Goal: Task Accomplishment & Management: Complete application form

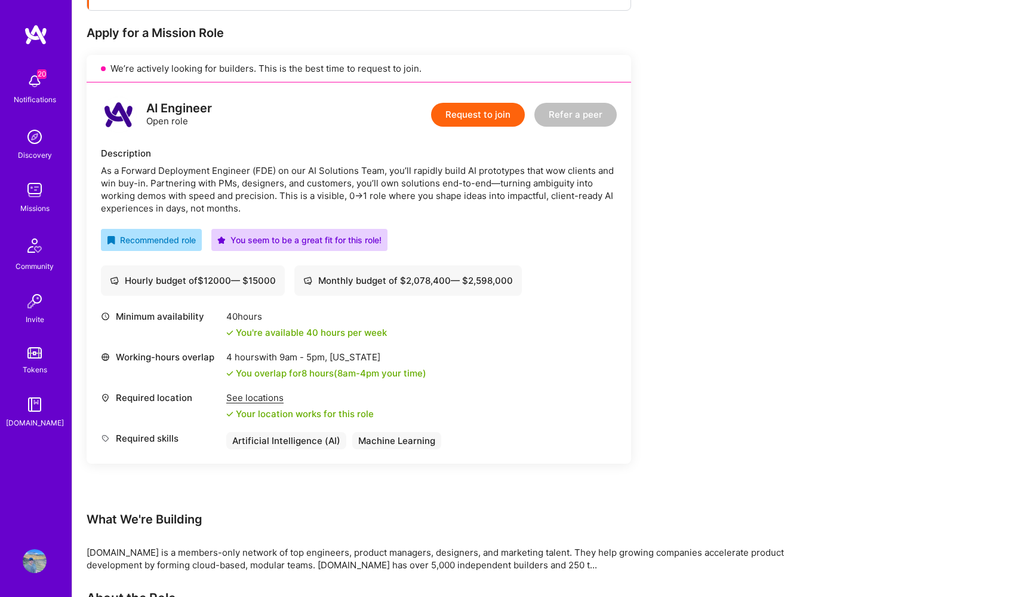
scroll to position [217, 0]
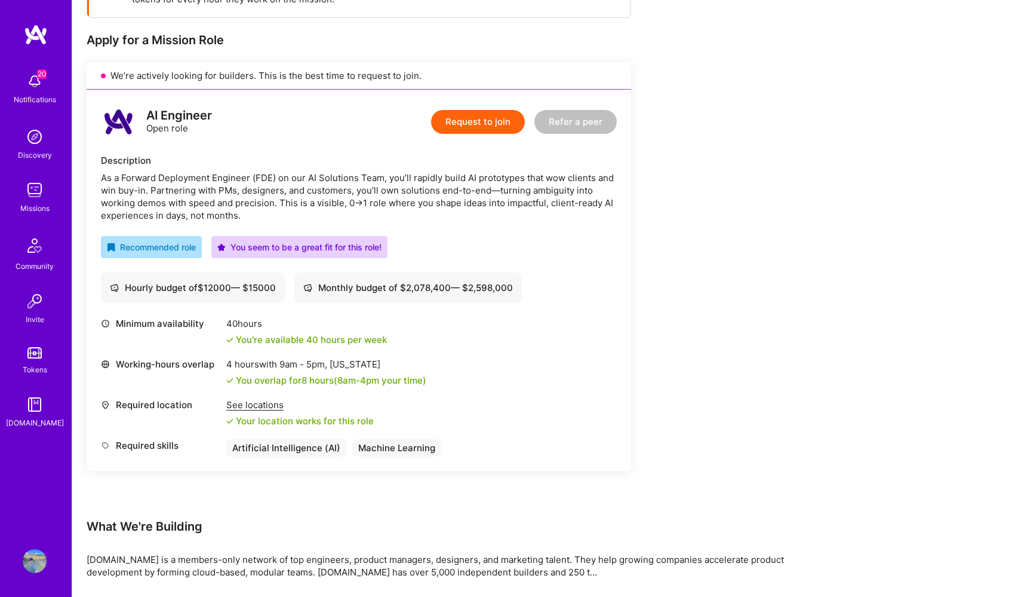
click at [483, 125] on button "Request to join" at bounding box center [478, 122] width 94 height 24
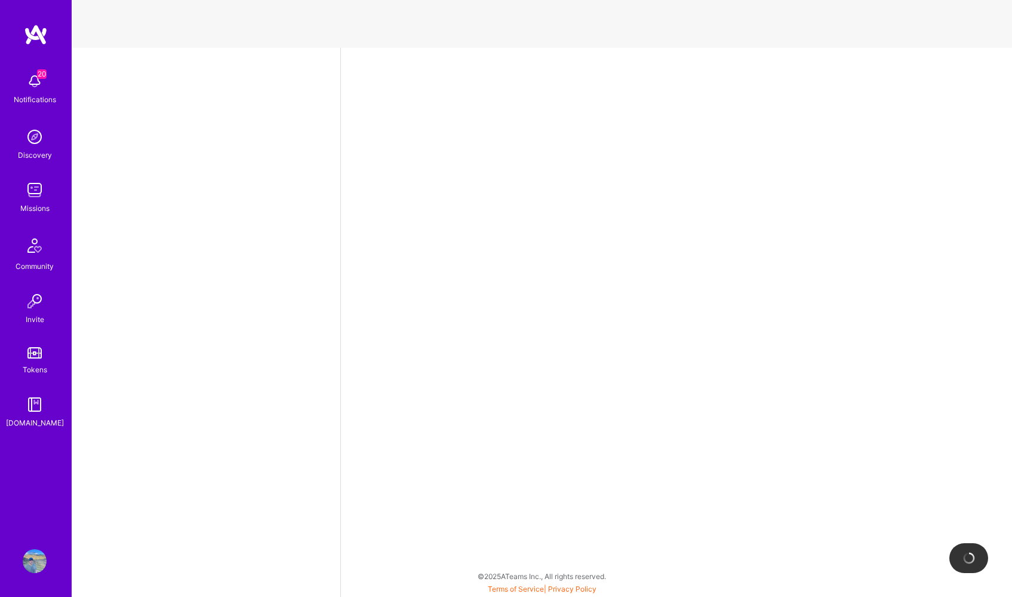
select select "US"
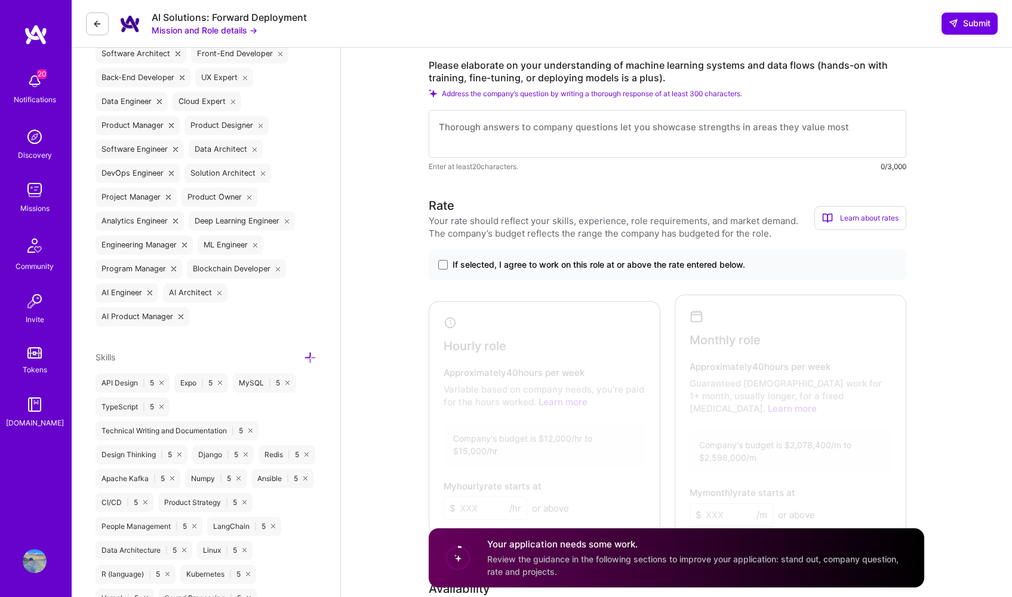
scroll to position [517, 0]
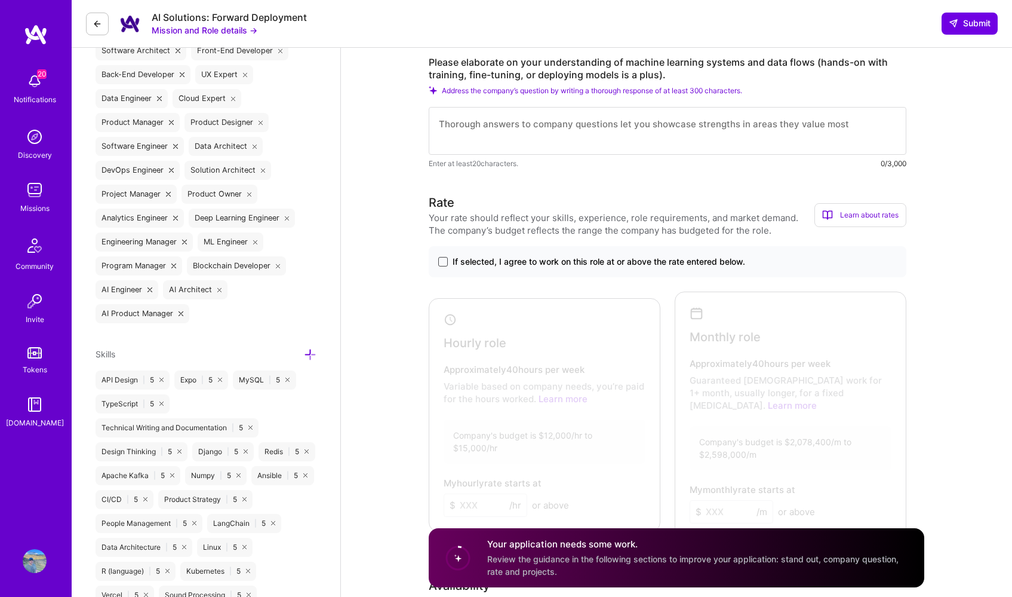
click at [442, 262] on span at bounding box center [443, 262] width 10 height 10
click at [0, 0] on input "If selected, I agree to work on this role at or above the rate entered below." at bounding box center [0, 0] width 0 height 0
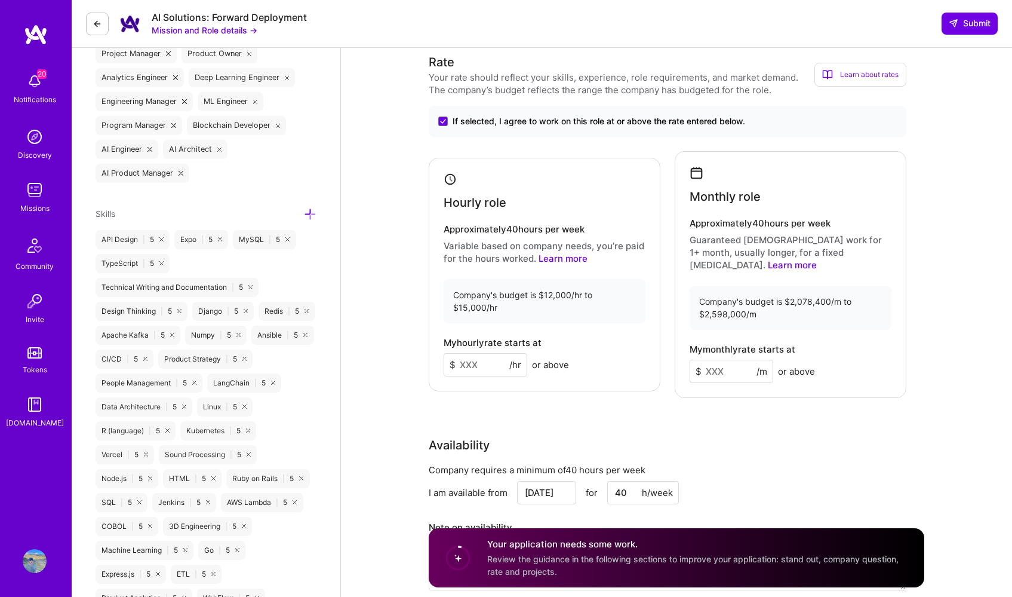
scroll to position [657, 0]
click at [485, 365] on input at bounding box center [486, 363] width 84 height 23
type input "150"
click at [712, 359] on input at bounding box center [732, 370] width 84 height 23
click at [786, 320] on div "Monthly role Approximately 40 hours per week Guaranteed full-time work for 1+ m…" at bounding box center [791, 273] width 232 height 247
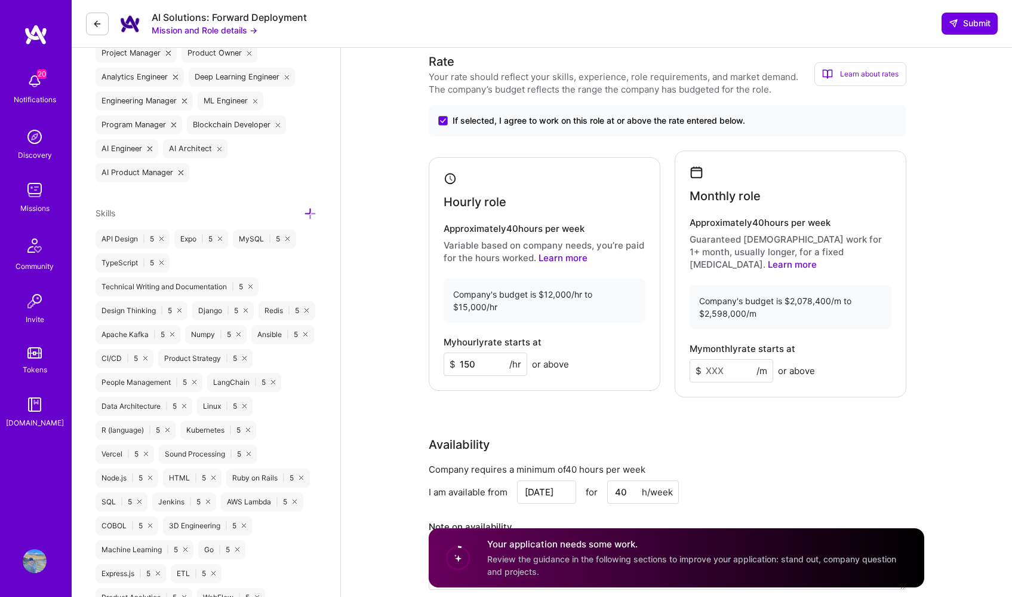
click at [718, 359] on input at bounding box center [732, 370] width 84 height 23
click at [793, 402] on div "Rate Your rate should reflect your skills, experience, role requirements, and m…" at bounding box center [677, 329] width 496 height 552
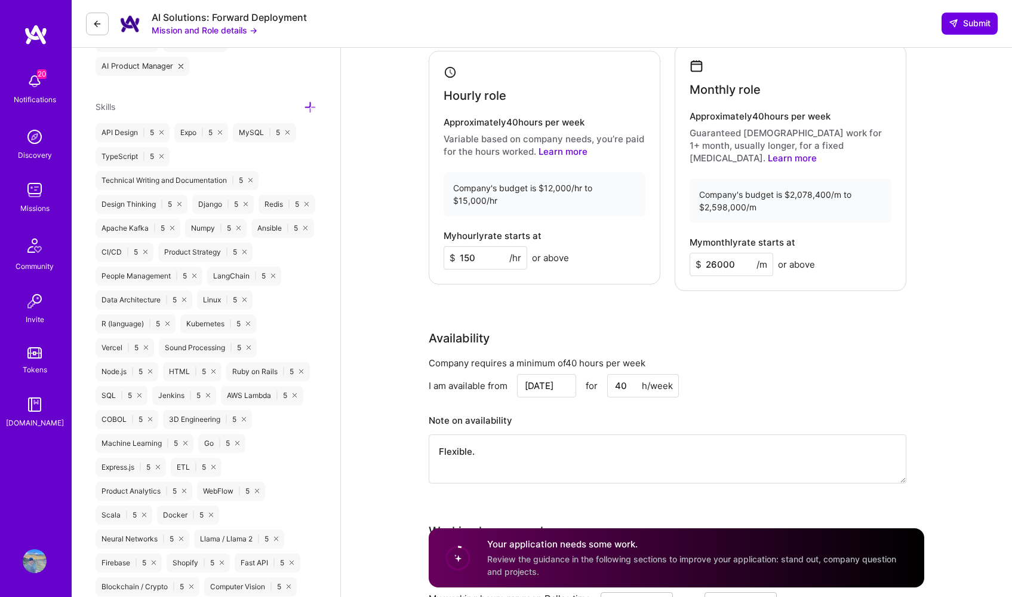
scroll to position [768, 0]
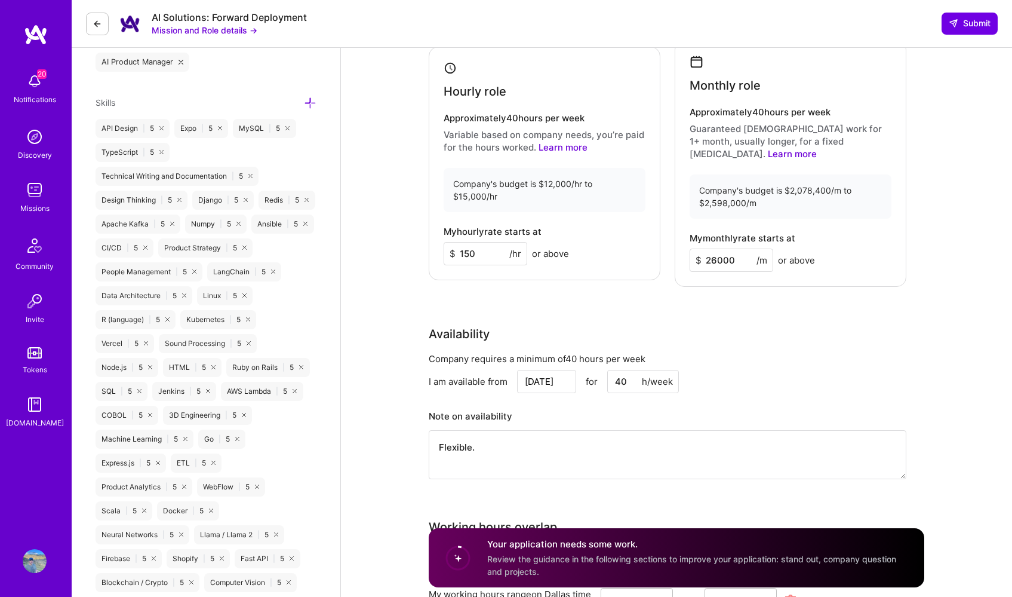
click at [711, 248] on input "26000" at bounding box center [732, 259] width 84 height 23
type input "25000"
click at [731, 271] on div "Monthly role Approximately 40 hours per week Guaranteed full-time work for 1+ m…" at bounding box center [791, 163] width 232 height 247
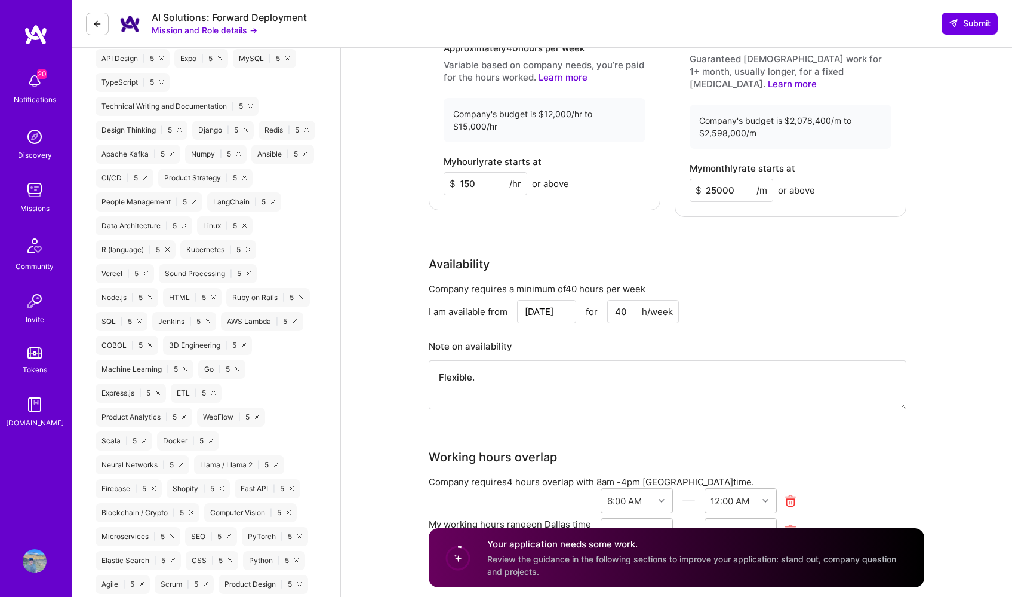
scroll to position [848, 0]
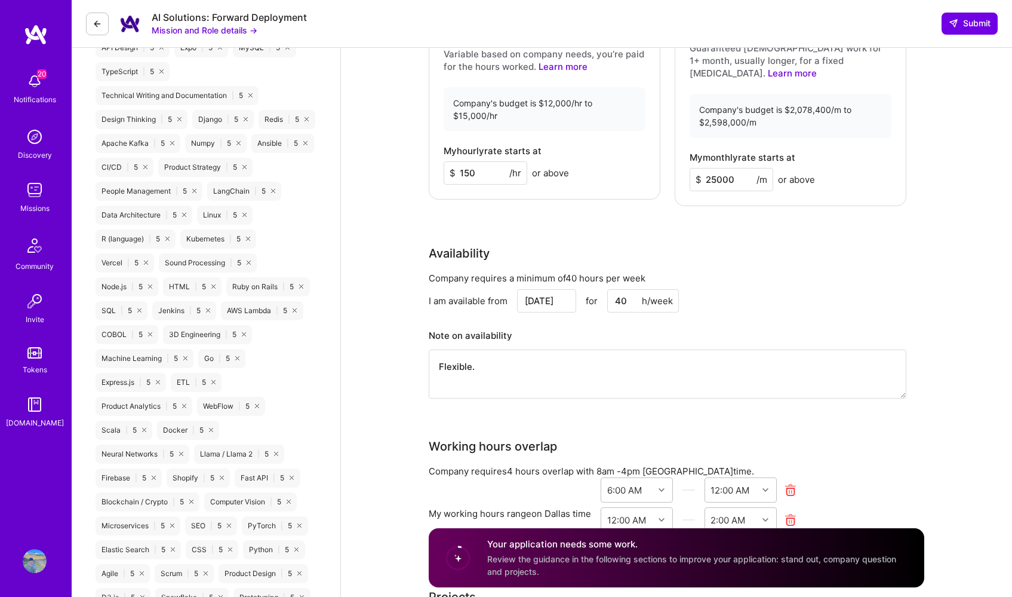
click at [712, 168] on input "25000" at bounding box center [732, 179] width 84 height 23
click at [788, 272] on div "Company requires a minimum of 40 hours per week" at bounding box center [668, 278] width 478 height 13
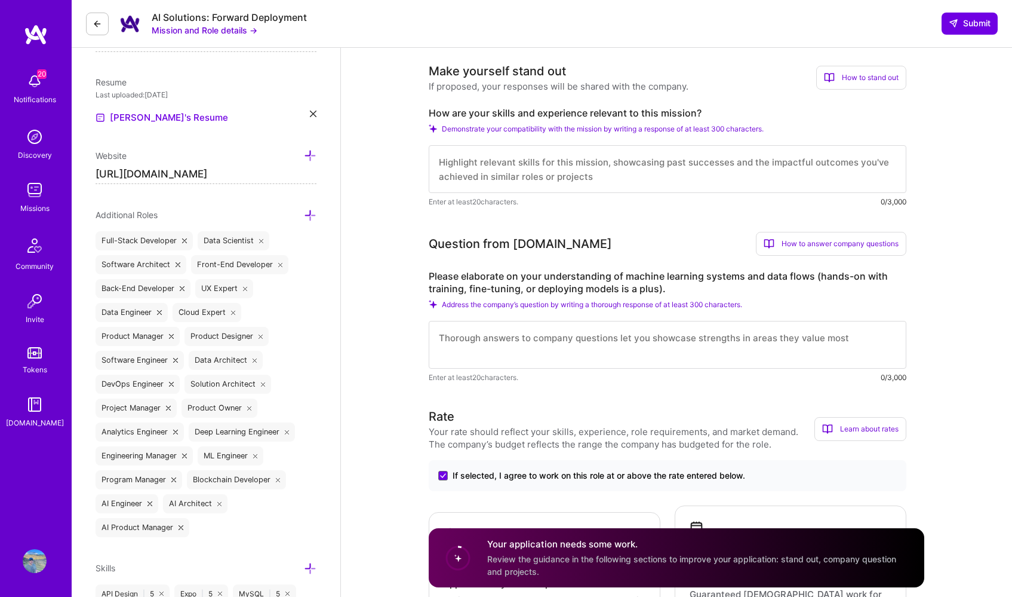
scroll to position [307, 0]
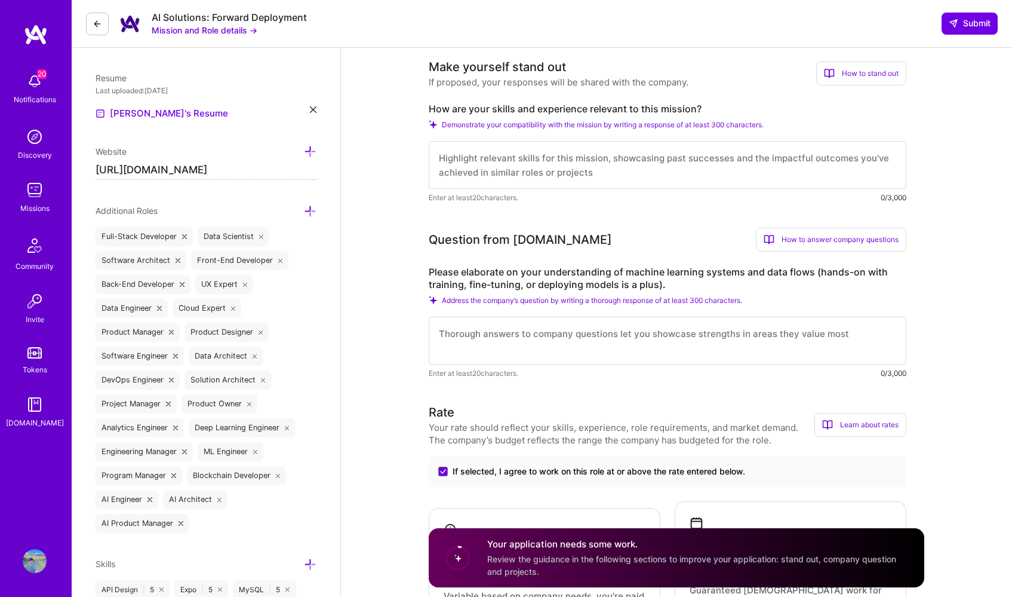
click at [520, 169] on textarea at bounding box center [668, 165] width 478 height 48
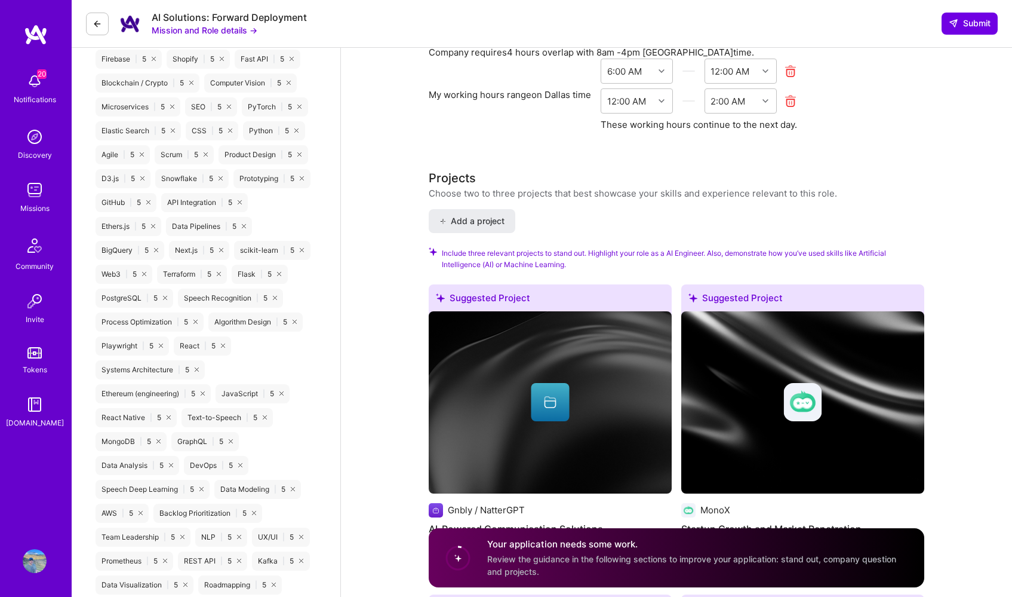
click at [461, 219] on button "Add a project" at bounding box center [472, 221] width 87 height 24
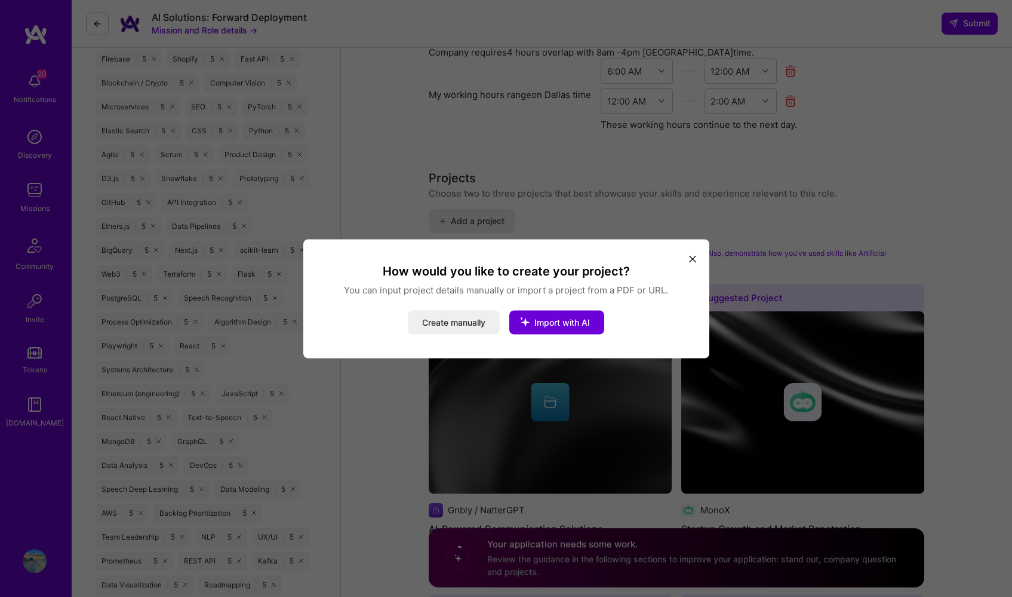
scroll to position [1389, 0]
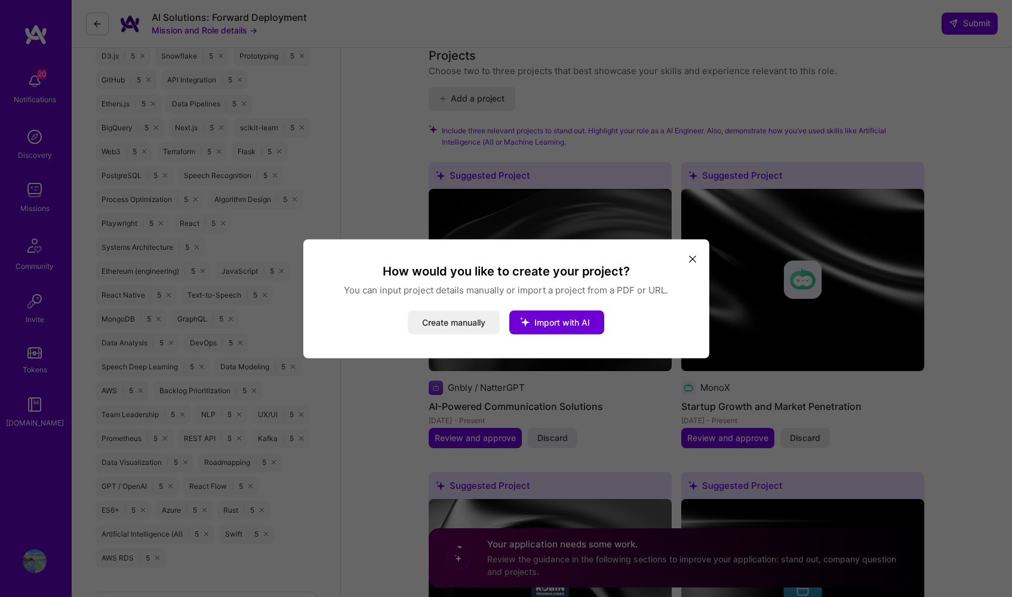
click at [689, 257] on icon "modal" at bounding box center [692, 259] width 7 height 7
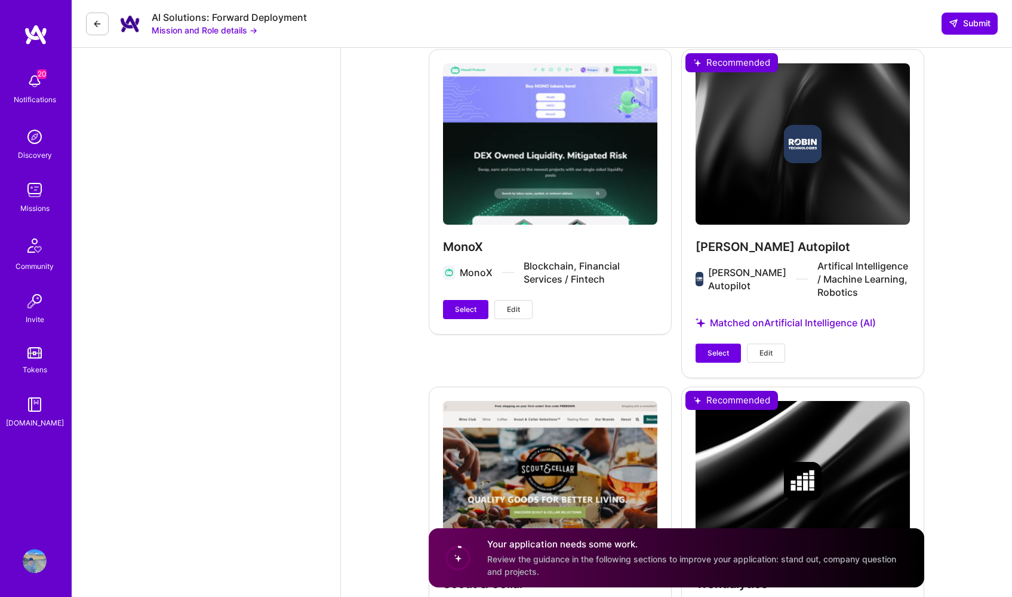
scroll to position [2457, 0]
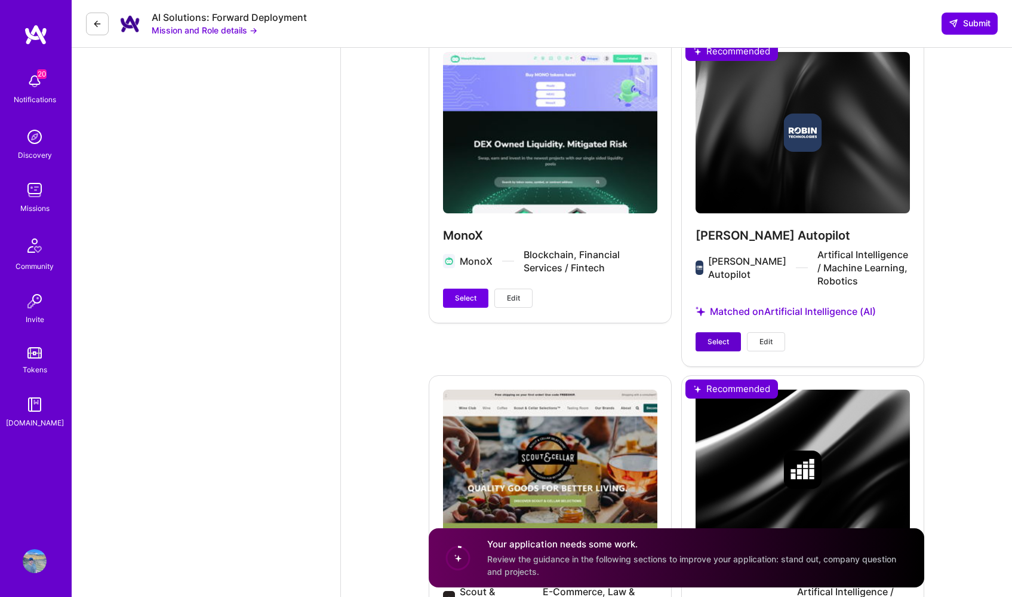
click at [708, 336] on span "Select" at bounding box center [718, 341] width 21 height 11
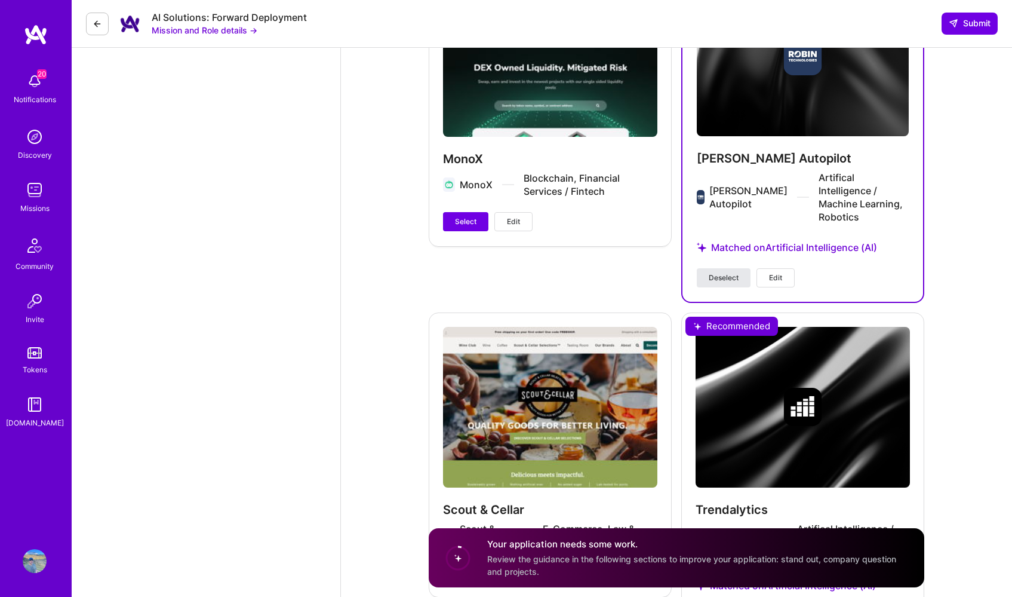
scroll to position [2646, 0]
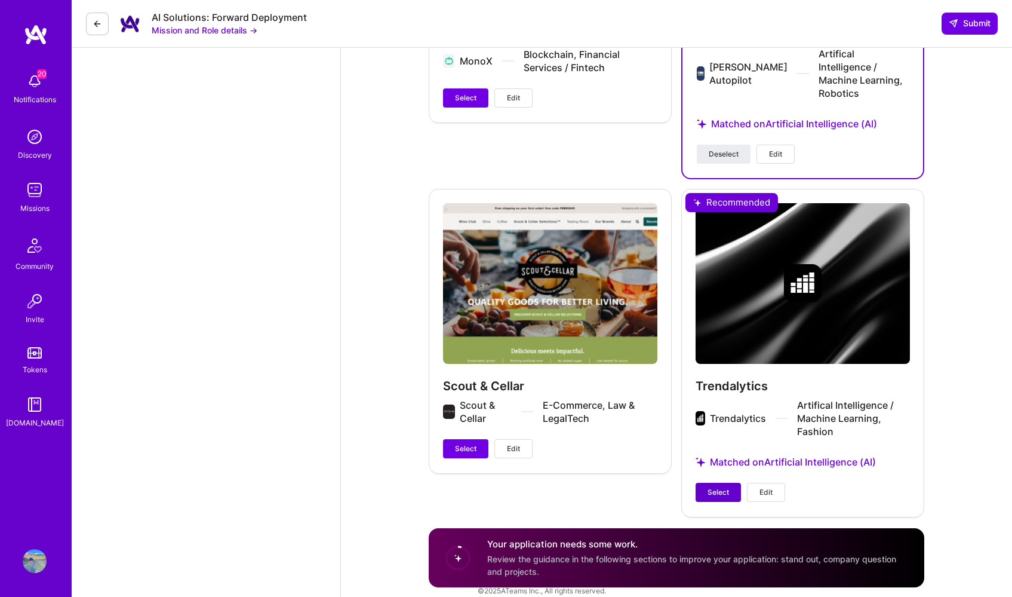
click at [723, 487] on span "Select" at bounding box center [718, 492] width 21 height 11
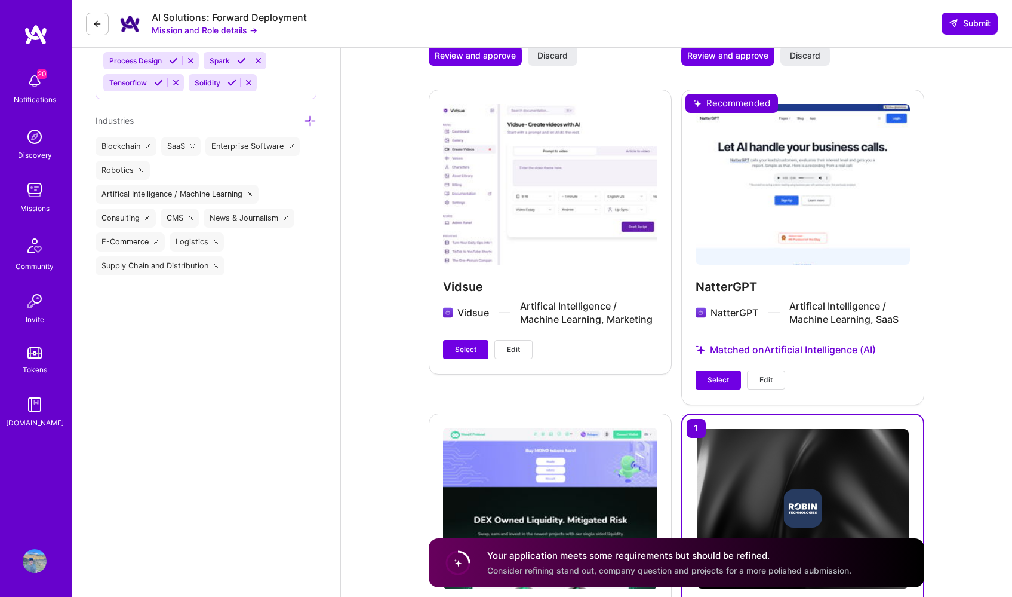
scroll to position [2059, 0]
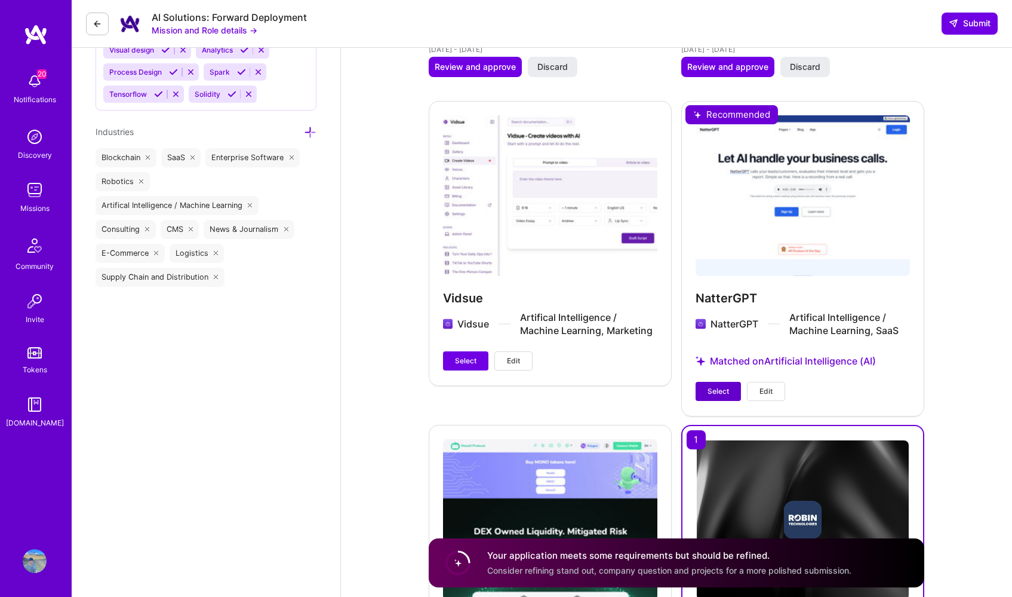
click at [708, 395] on span "Select" at bounding box center [718, 391] width 21 height 11
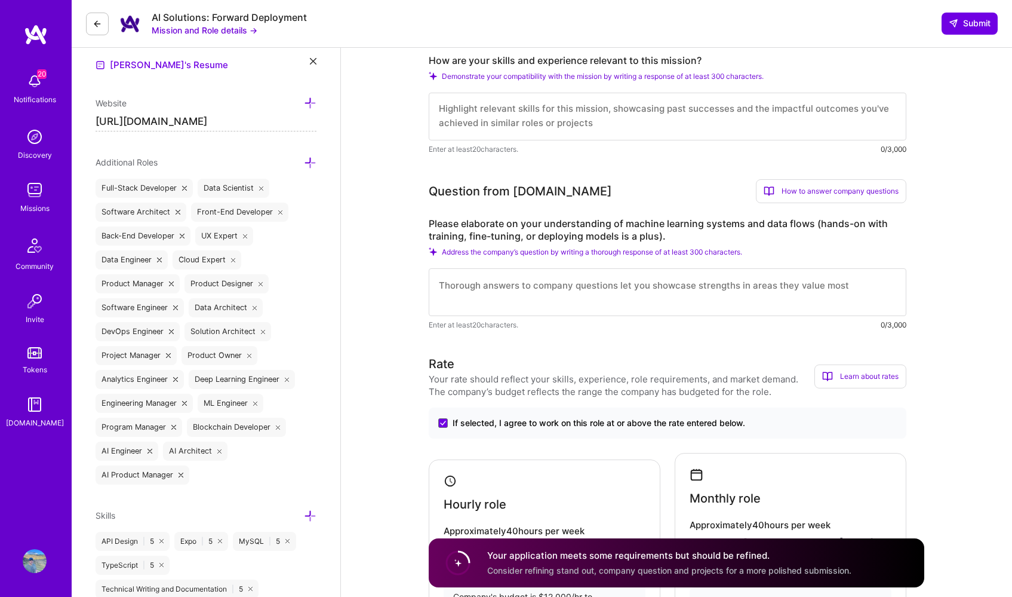
scroll to position [346, 0]
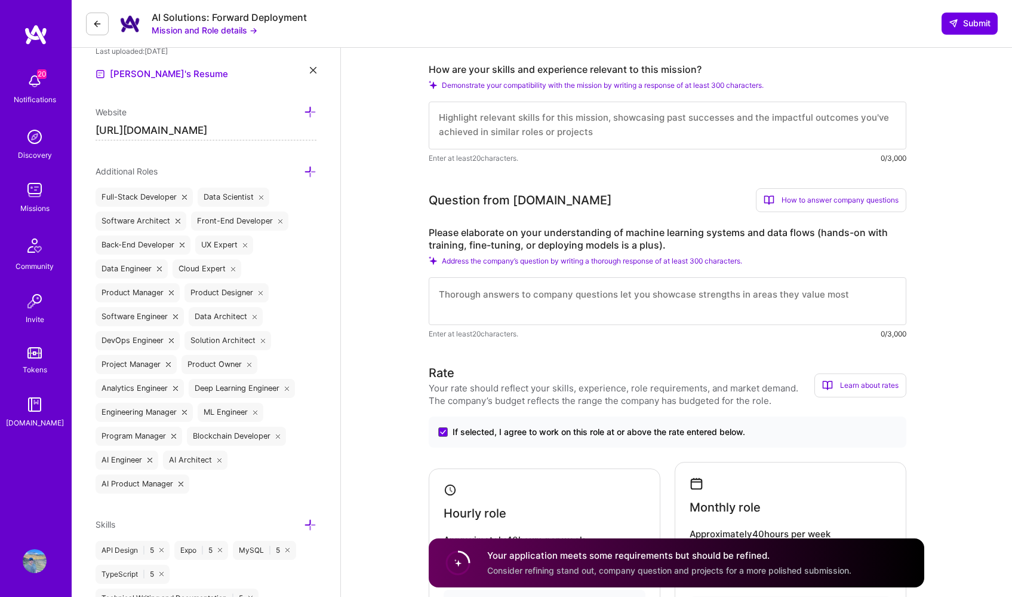
click at [598, 300] on textarea at bounding box center [668, 301] width 478 height 48
click at [691, 292] on textarea "I have trained, fine-tuned, and deployed 50+ models (llama, flux, diffusion, TT…" at bounding box center [668, 301] width 478 height 48
click at [738, 298] on textarea "I have trained, fine-tuned, and deployed 50+ models (llama series, flux, diffus…" at bounding box center [668, 301] width 478 height 48
click at [809, 296] on textarea "I have trained, fine-tuned, and deployed 50+ models (llama series, flux series,…" at bounding box center [668, 301] width 478 height 48
click at [667, 307] on textarea "I have trained, fine-tuned, and deployed 50+ models (llama series, flux series,…" at bounding box center [668, 301] width 478 height 48
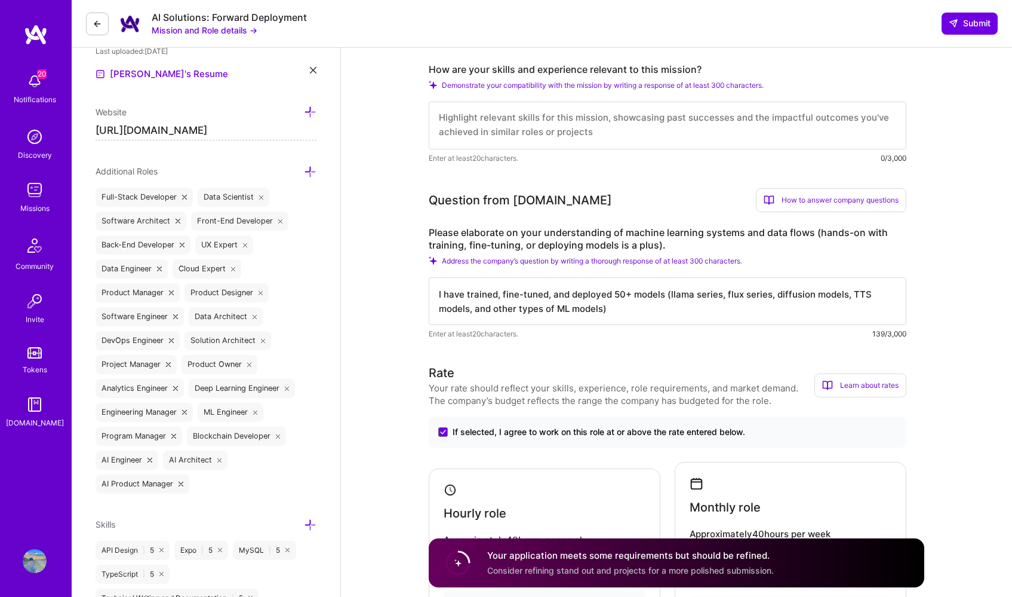
click at [437, 293] on textarea "I have trained, fine-tuned, and deployed 50+ models (llama series, flux series,…" at bounding box center [668, 301] width 478 height 48
click at [614, 312] on textarea "I have trained, fine-tuned, and deployed 50+ models (llama series, flux series,…" at bounding box center [668, 301] width 478 height 48
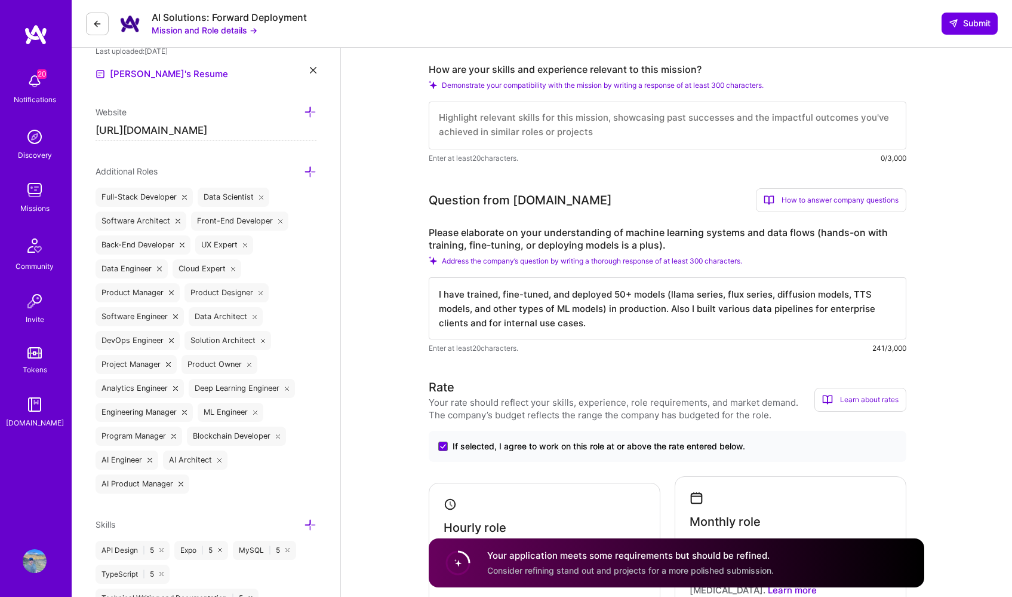
type textarea "I have trained, fine-tuned, and deployed 50+ models (llama series, flux series,…"
click at [574, 128] on textarea at bounding box center [668, 126] width 478 height 48
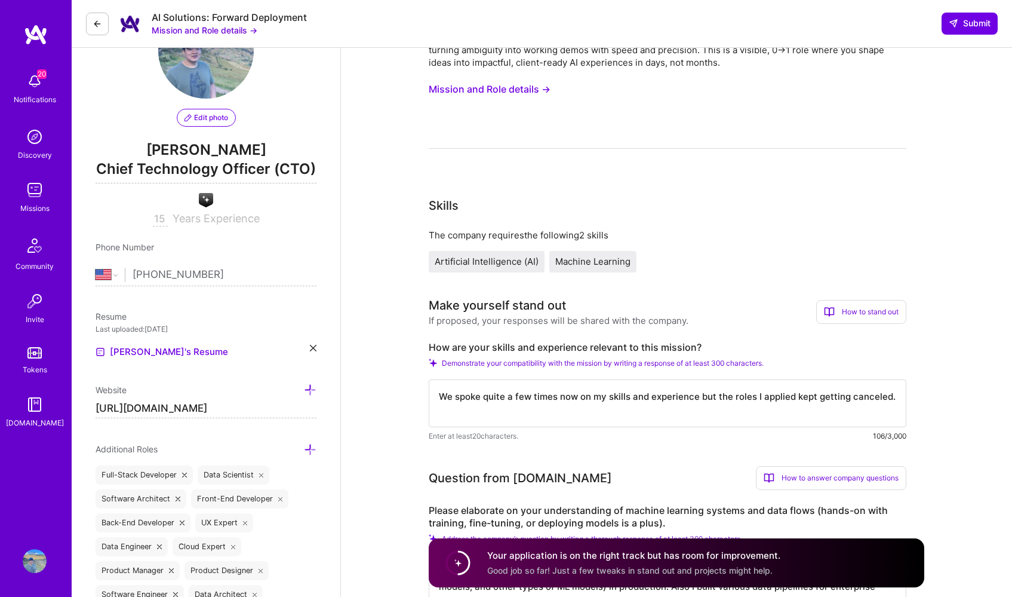
scroll to position [66, 0]
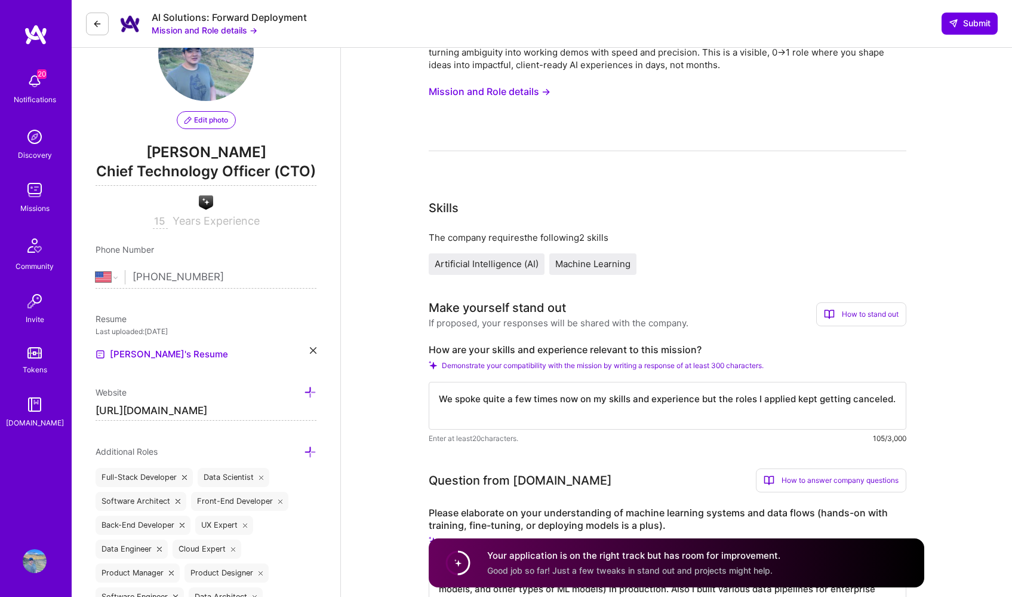
type textarea "We spoke quite a few times now on my skills and experience but the roles I appl…"
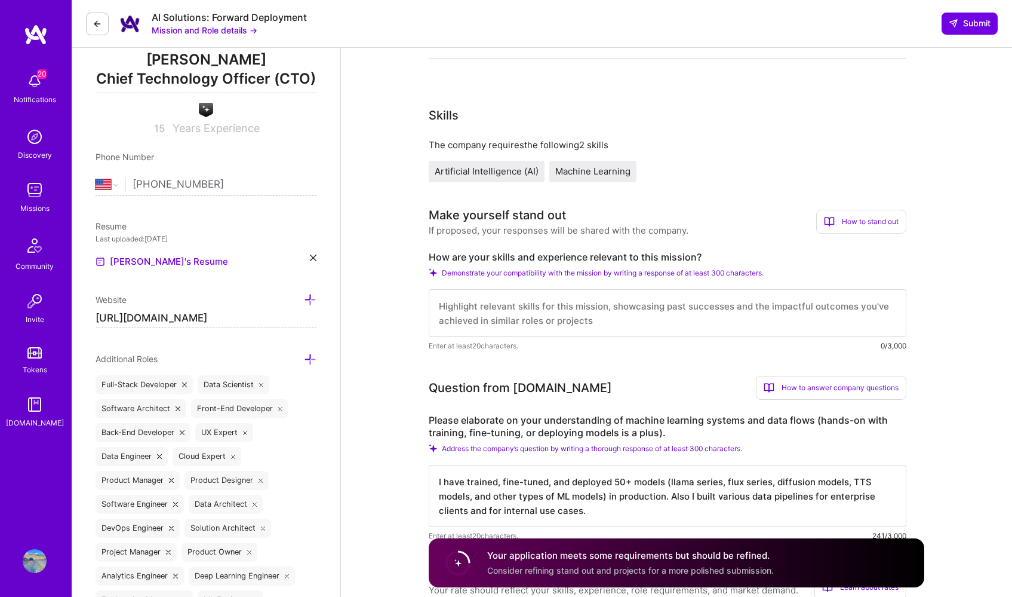
scroll to position [168, 0]
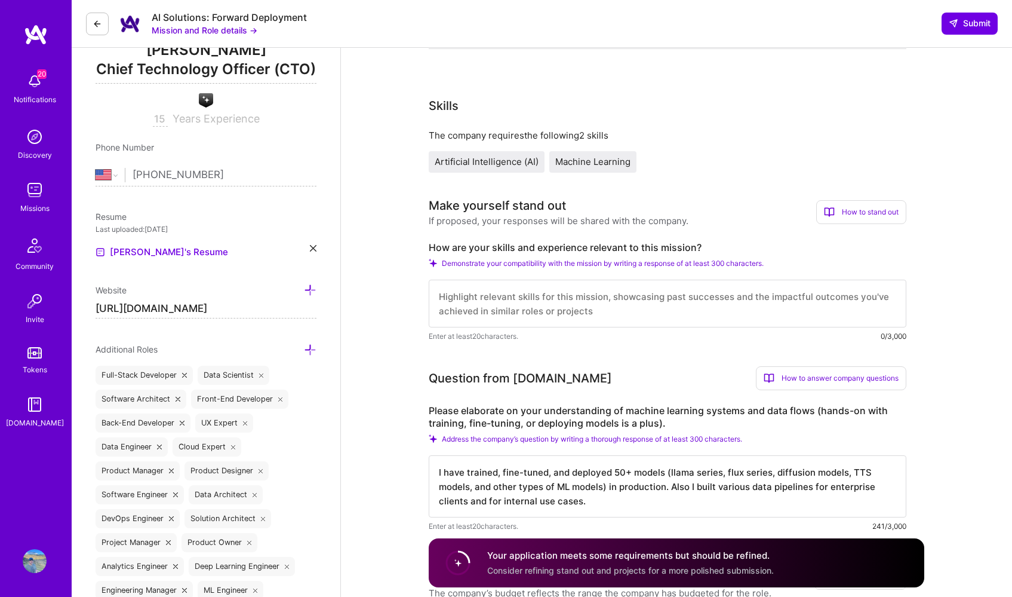
click at [537, 480] on textarea "I have trained, fine-tuned, and deployed 50+ models (llama series, flux series,…" at bounding box center [668, 486] width 478 height 62
click at [571, 294] on textarea at bounding box center [668, 303] width 478 height 48
paste textarea "I have trained, fine-tuned, and deployed 50+ models (llama series, flux series,…"
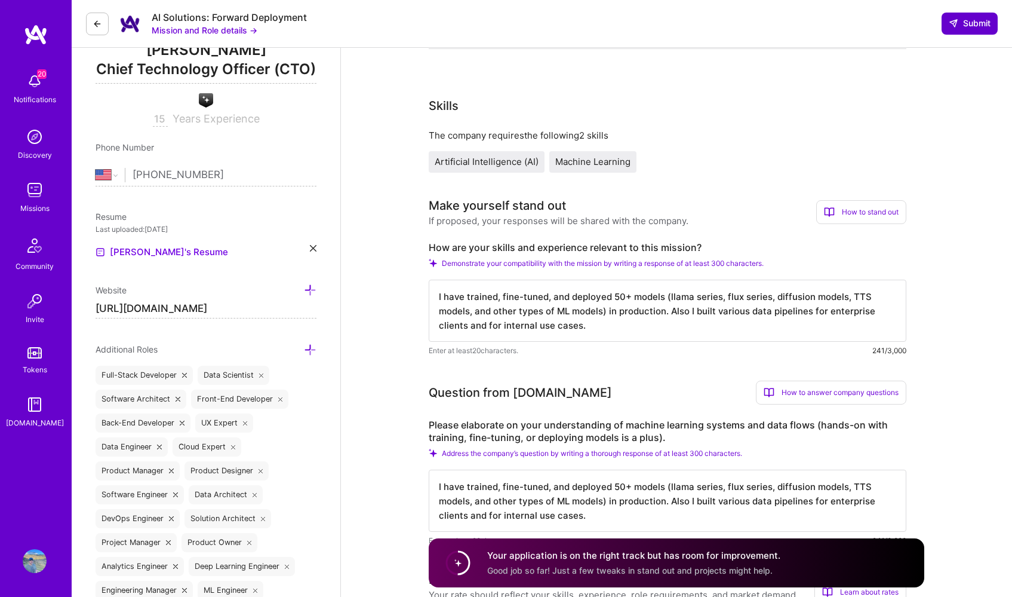
type textarea "I have trained, fine-tuned, and deployed 50+ models (llama series, flux series,…"
click at [967, 25] on span "Submit" at bounding box center [970, 23] width 42 height 12
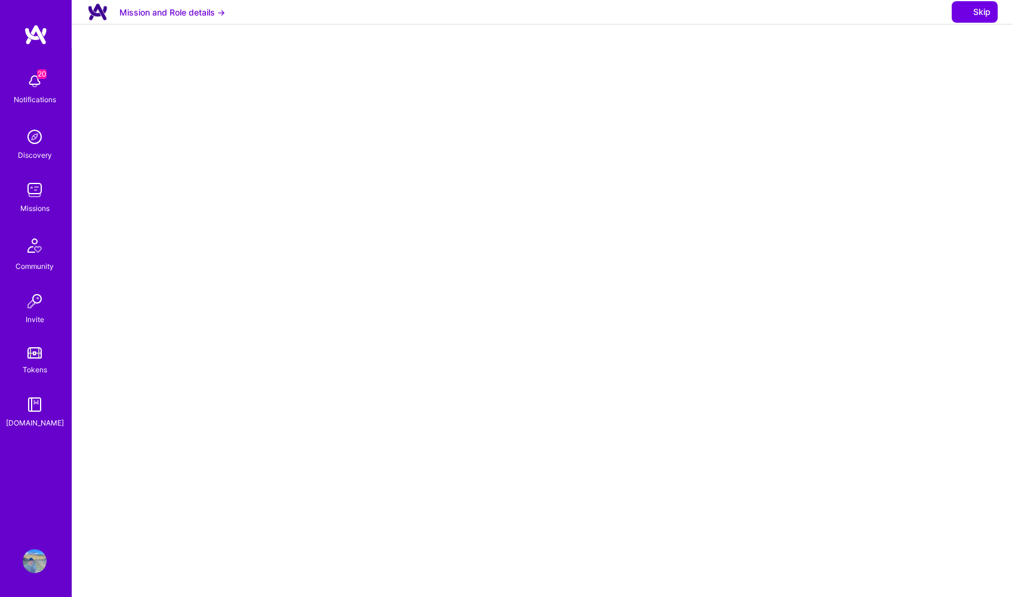
select select "US"
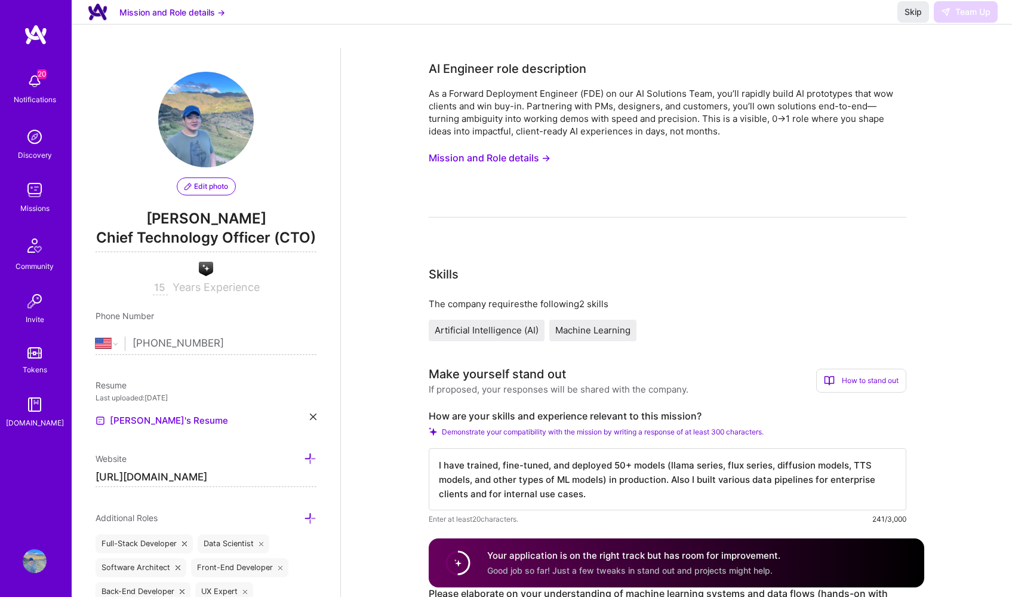
click at [967, 20] on div "Skip Team Up" at bounding box center [947, 11] width 100 height 21
click at [32, 187] on img at bounding box center [35, 190] width 24 height 24
